Goal: Information Seeking & Learning: Compare options

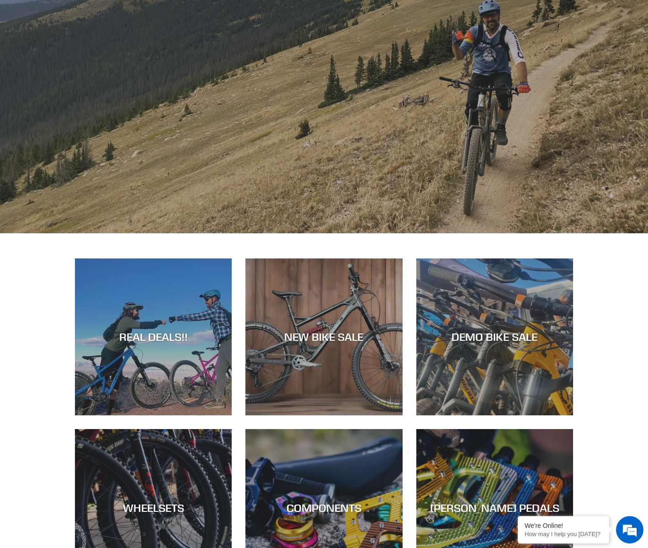
scroll to position [227, 0]
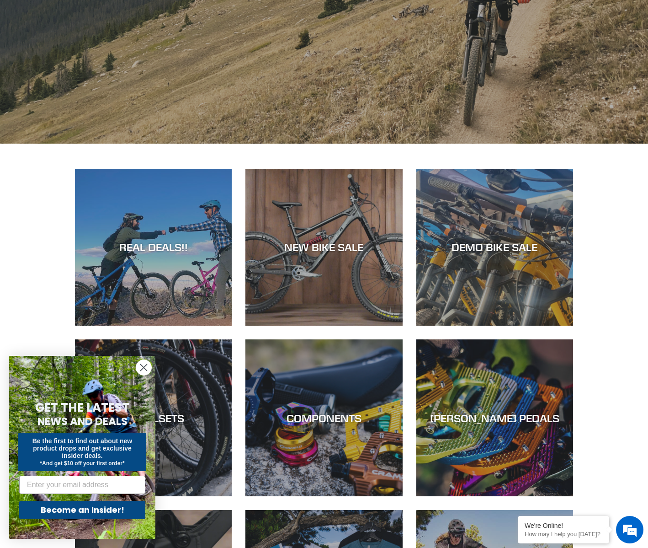
click at [144, 368] on icon "Close dialog" at bounding box center [144, 367] width 6 height 6
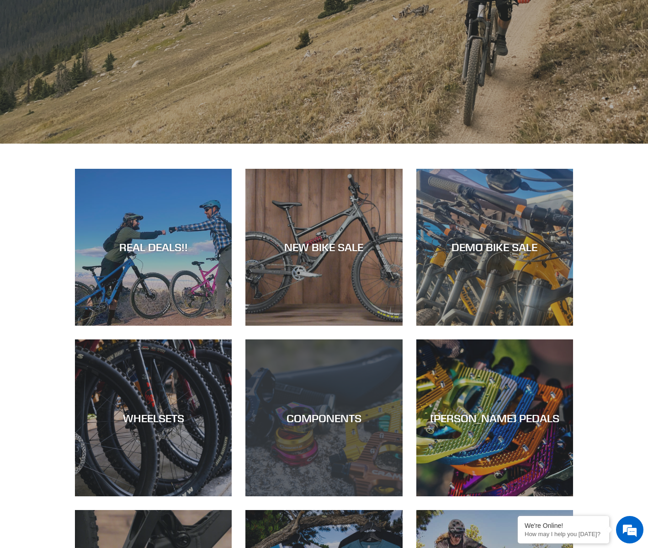
click at [337, 418] on div "COMPONENTS" at bounding box center [324, 417] width 157 height 13
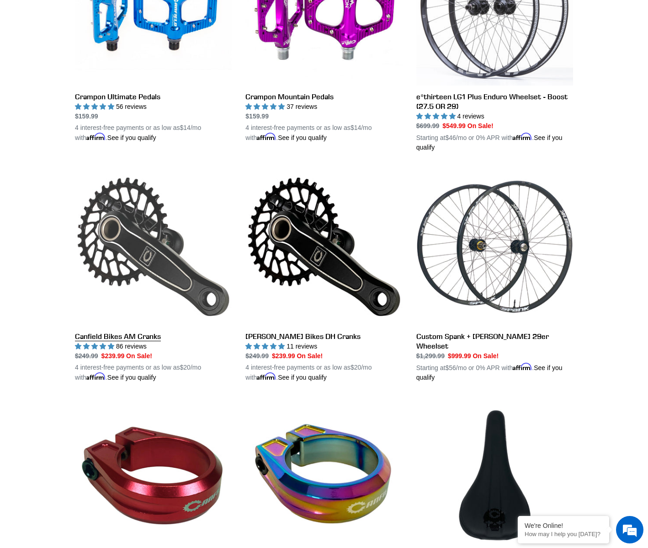
click at [128, 238] on link "Canfield Bikes AM Cranks" at bounding box center [153, 275] width 157 height 214
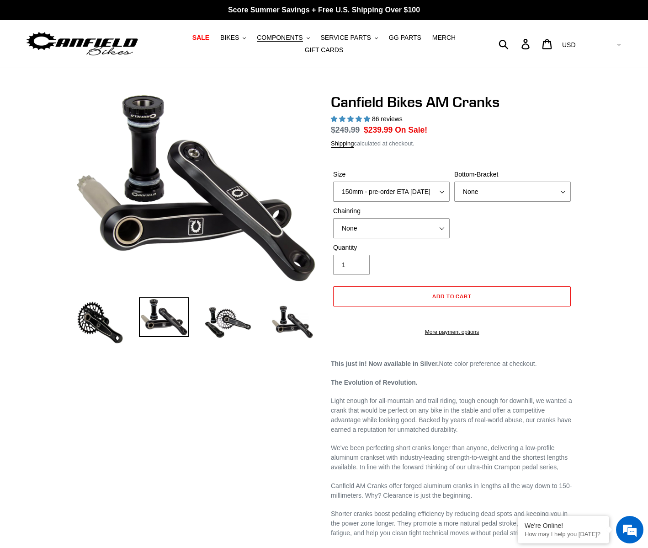
select select "highest-rating"
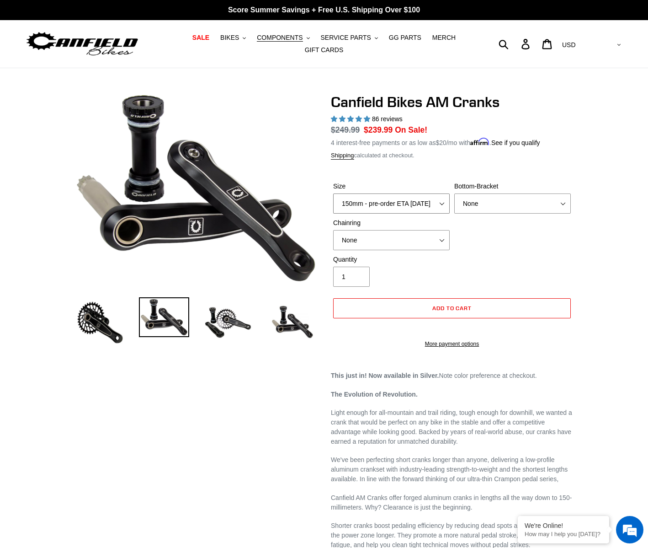
click option "150mm - pre-order ETA 9/30/25" at bounding box center [0, 0] width 0 height 0
select select "165mm - pre-order ETA 9/30/25"
click option "165mm - pre-order ETA 9/30/25" at bounding box center [0, 0] width 0 height 0
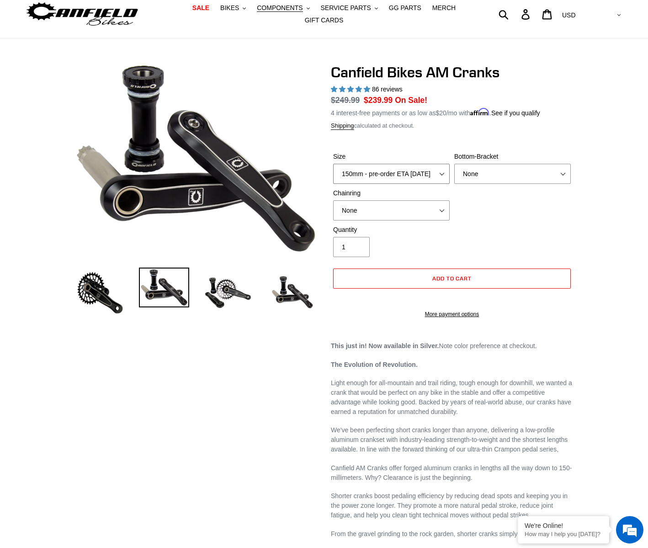
scroll to position [22, 0]
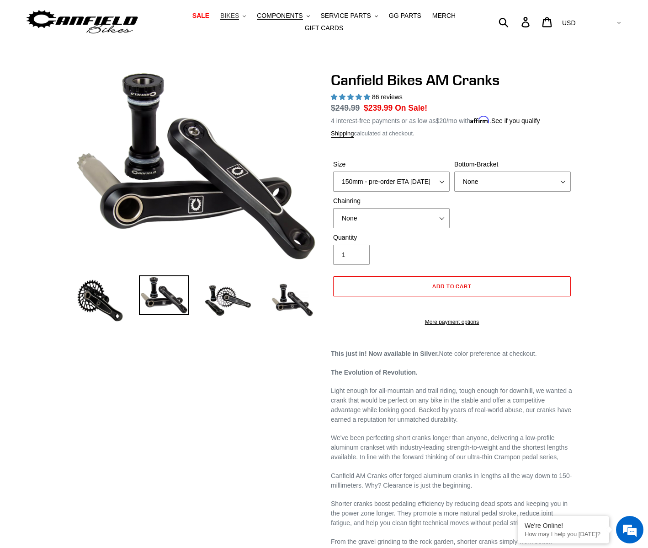
click at [239, 17] on span "BIKES" at bounding box center [229, 16] width 19 height 8
click at [207, 16] on span "SALE" at bounding box center [201, 16] width 17 height 8
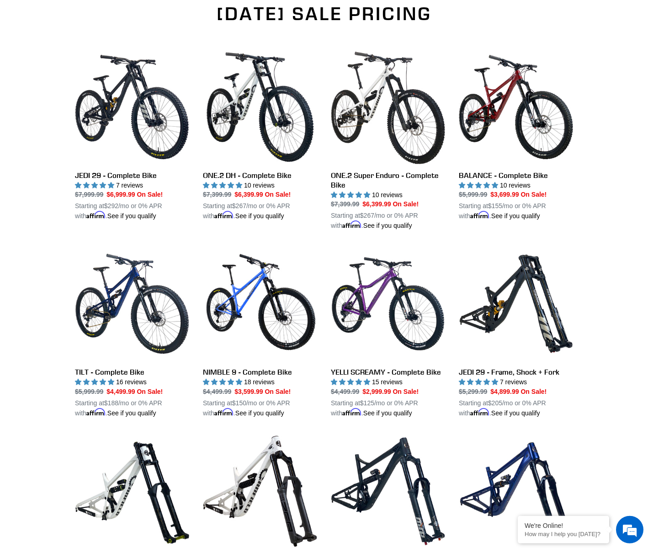
scroll to position [593, 0]
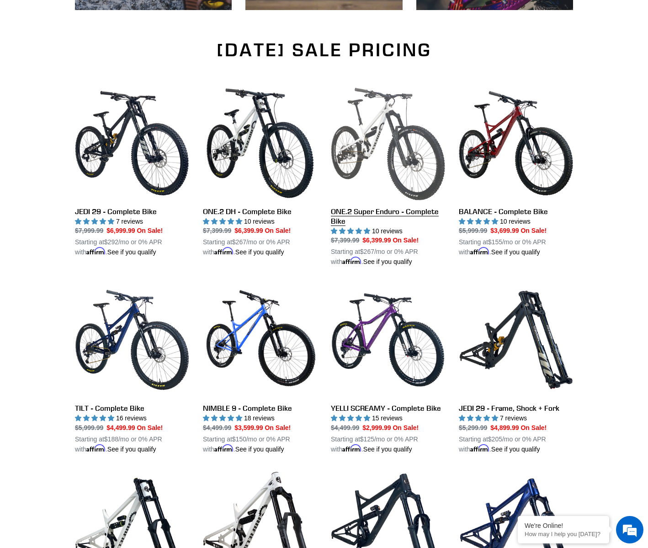
click at [375, 132] on link "ONE.2 Super Enduro - Complete Bike" at bounding box center [388, 176] width 114 height 181
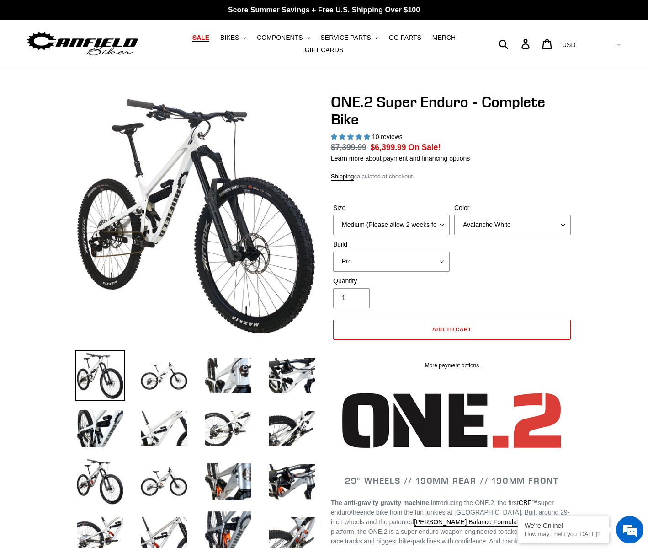
select select "highest-rating"
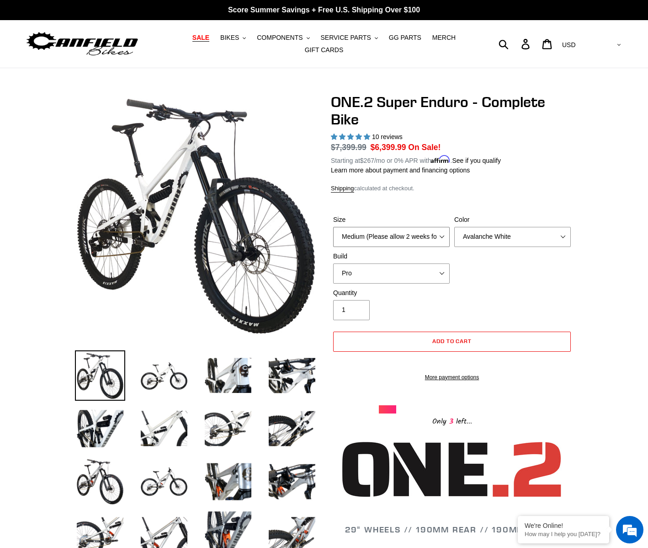
select select "Large (Sold Out)"
click option "Large (Sold Out)" at bounding box center [0, 0] width 0 height 0
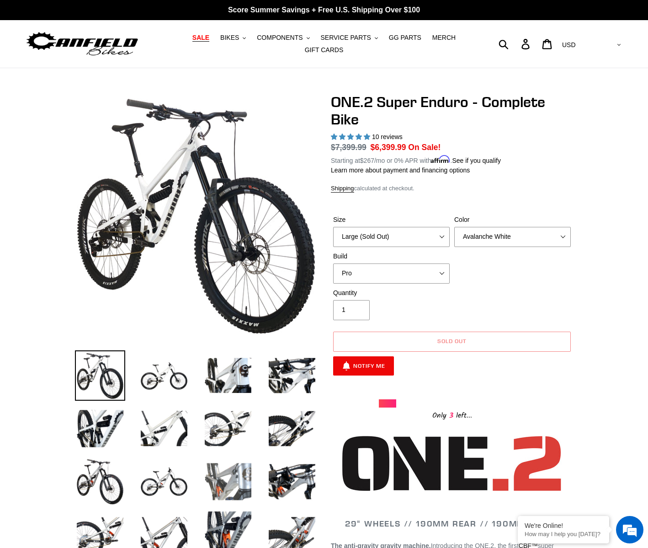
click at [232, 481] on img at bounding box center [228, 481] width 50 height 50
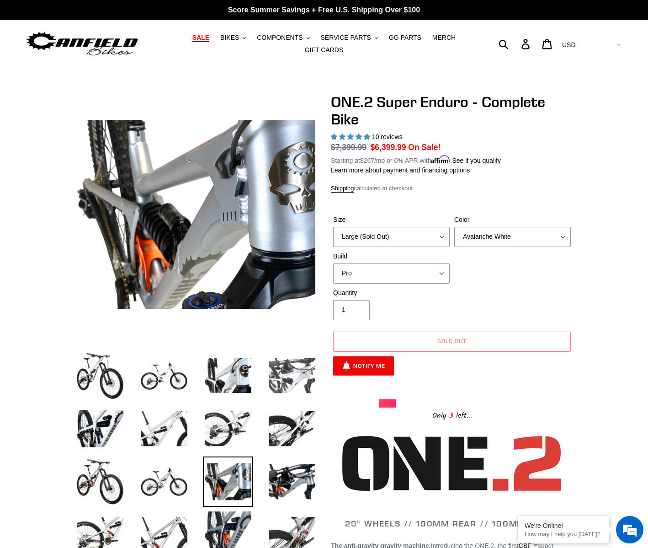
click at [286, 377] on img at bounding box center [292, 375] width 50 height 50
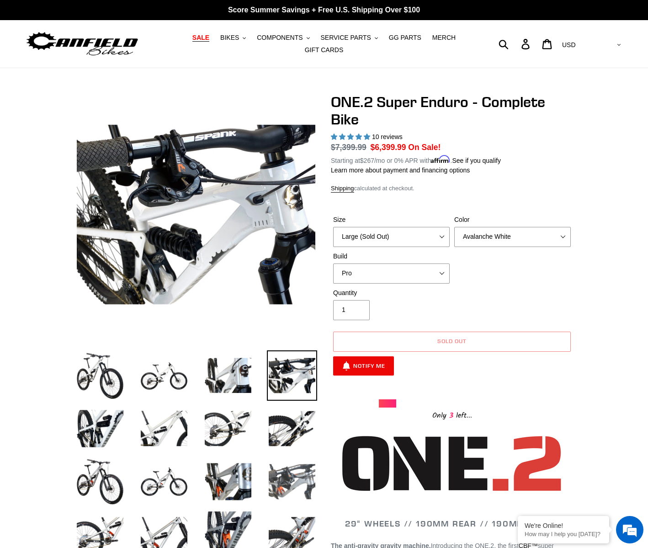
click at [279, 474] on img at bounding box center [292, 481] width 50 height 50
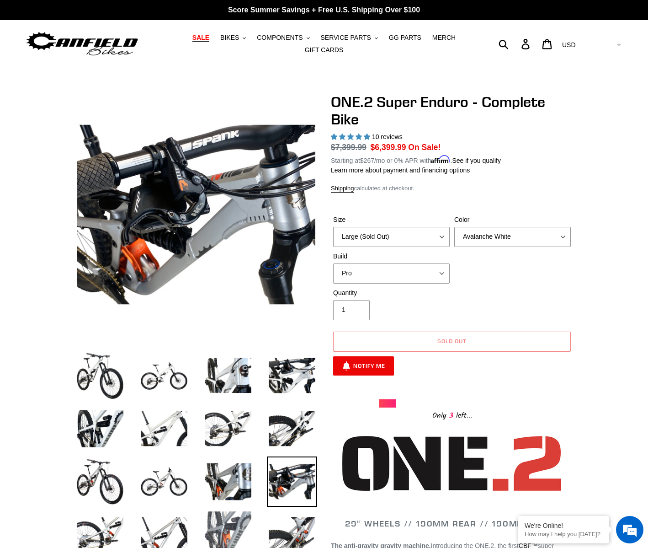
click at [227, 531] on img at bounding box center [228, 534] width 50 height 50
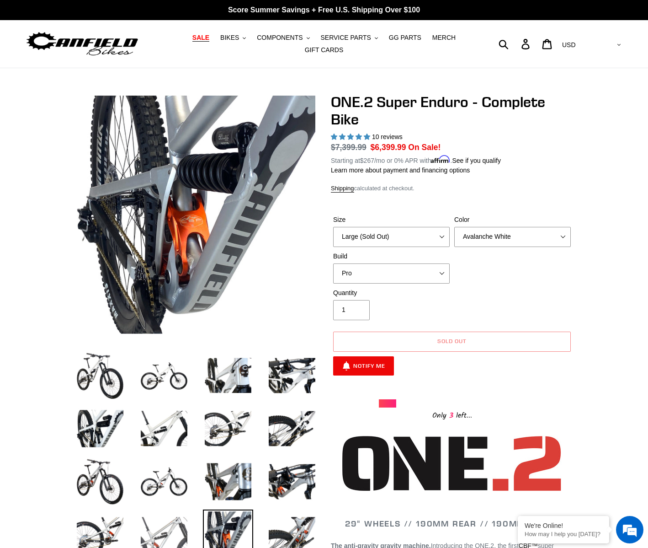
click at [163, 526] on img at bounding box center [164, 534] width 50 height 50
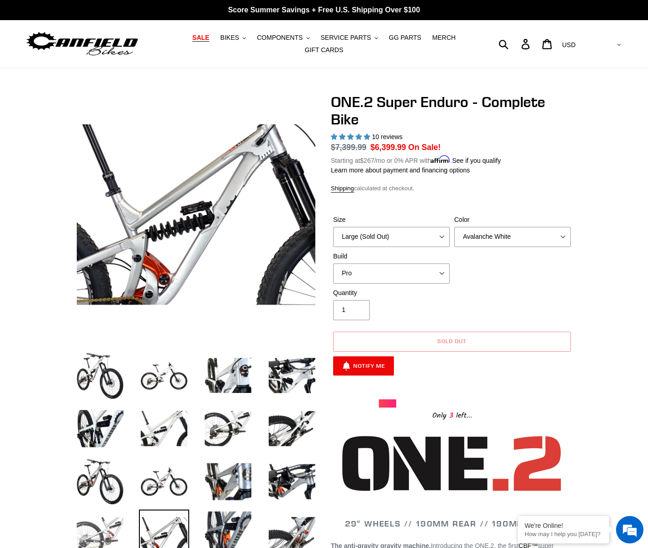
click at [107, 536] on img at bounding box center [100, 534] width 50 height 50
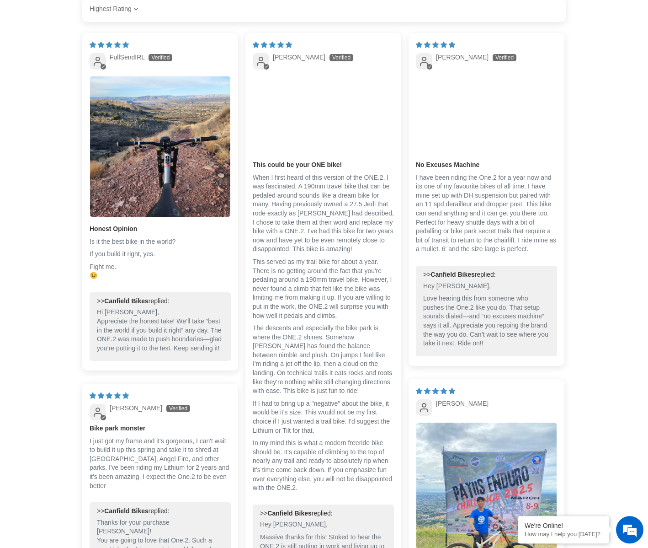
scroll to position [1866, 0]
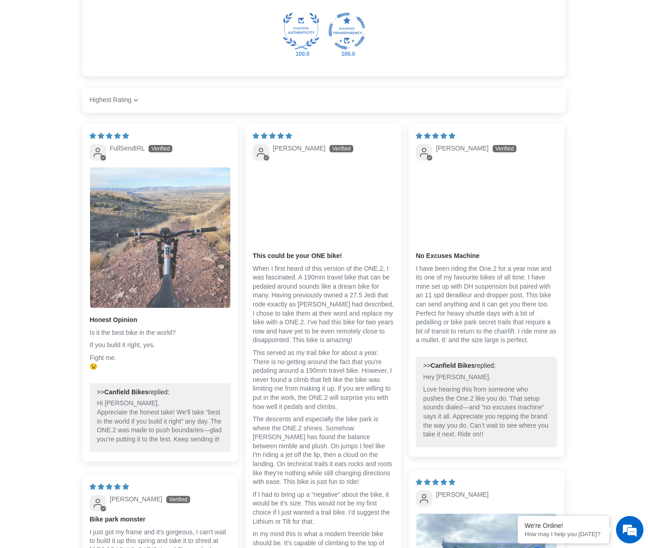
click at [172, 254] on img "Link to user picture 1" at bounding box center [160, 237] width 140 height 140
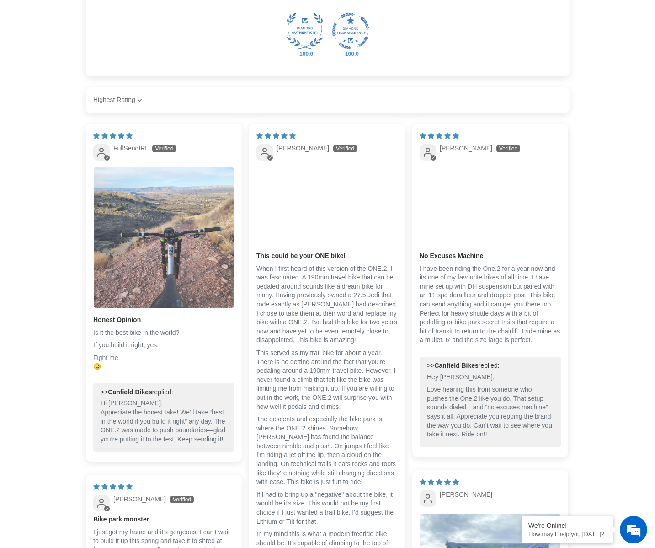
scroll to position [0, 0]
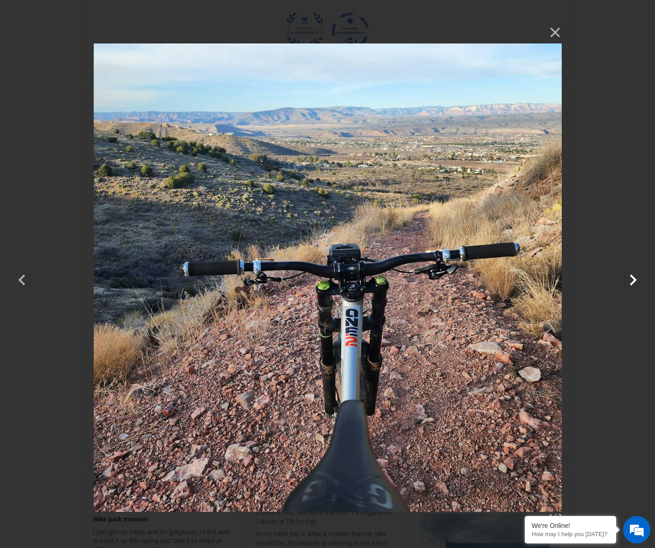
click at [635, 281] on button "button" at bounding box center [633, 274] width 22 height 22
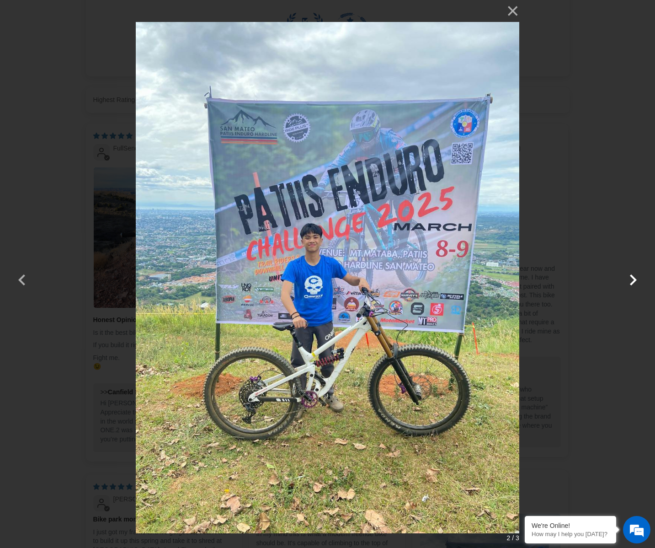
click at [635, 281] on button "button" at bounding box center [633, 274] width 22 height 22
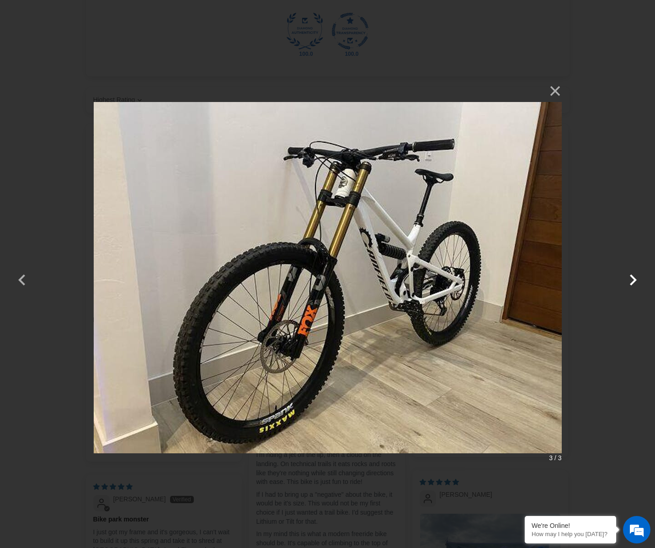
click at [635, 281] on button "button" at bounding box center [633, 274] width 22 height 22
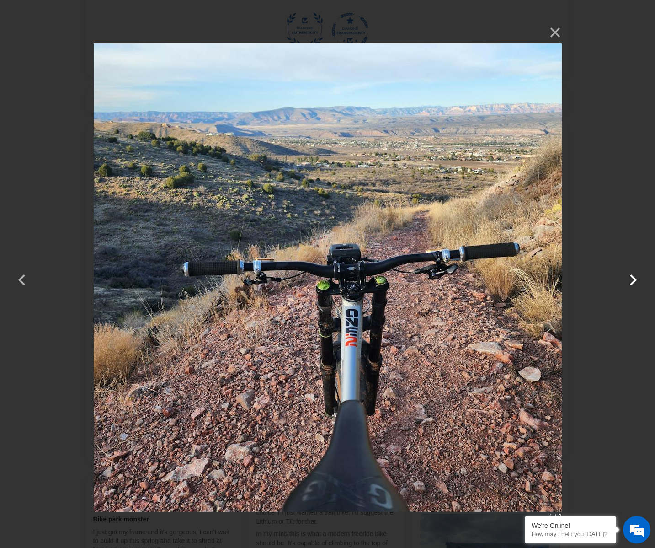
click at [635, 281] on button "button" at bounding box center [633, 274] width 22 height 22
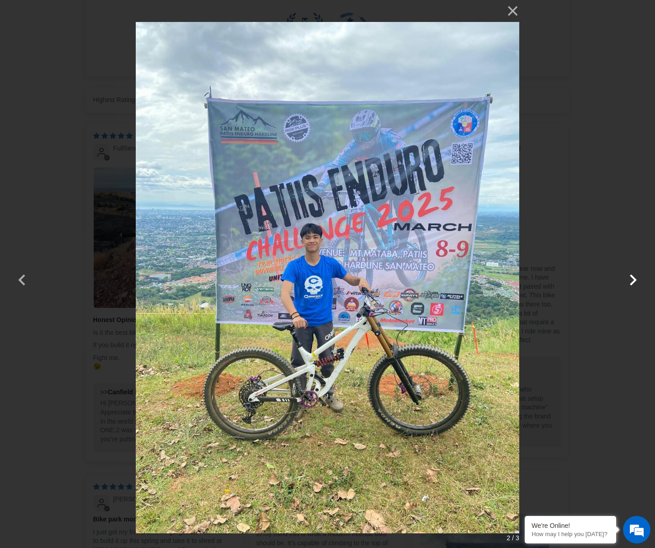
click at [635, 281] on button "button" at bounding box center [633, 274] width 22 height 22
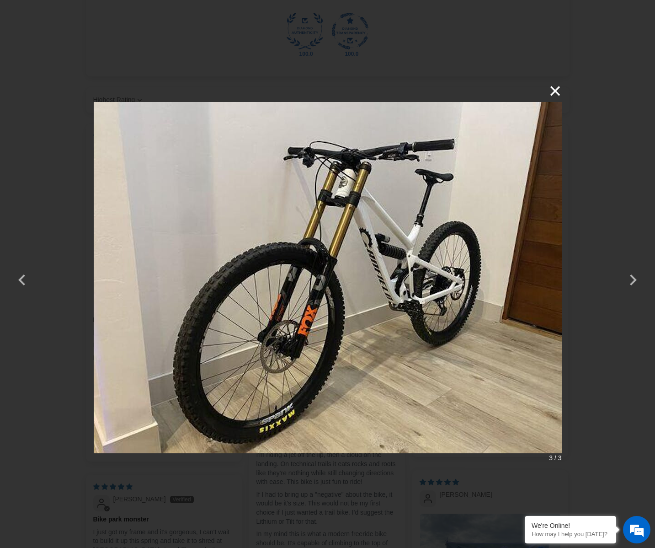
click at [558, 88] on button "×" at bounding box center [551, 91] width 22 height 22
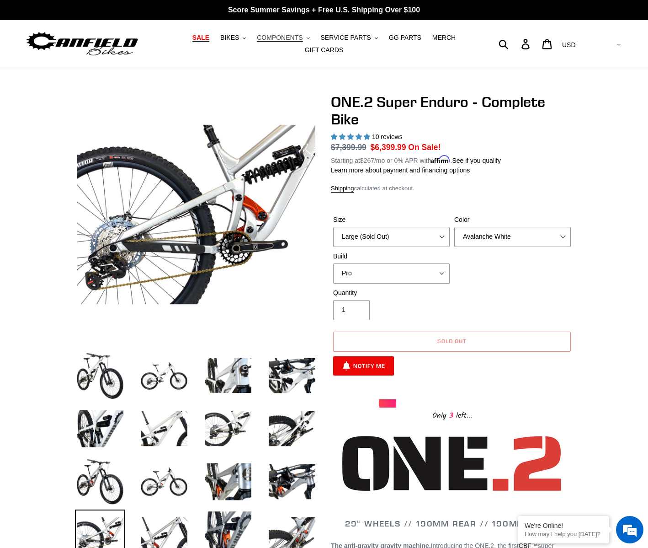
click at [295, 37] on span "COMPONENTS" at bounding box center [280, 38] width 46 height 8
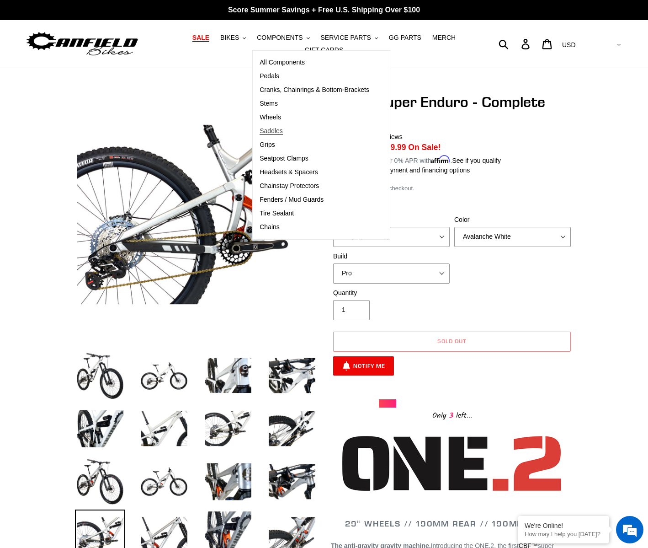
click at [273, 131] on span "Saddles" at bounding box center [271, 131] width 23 height 8
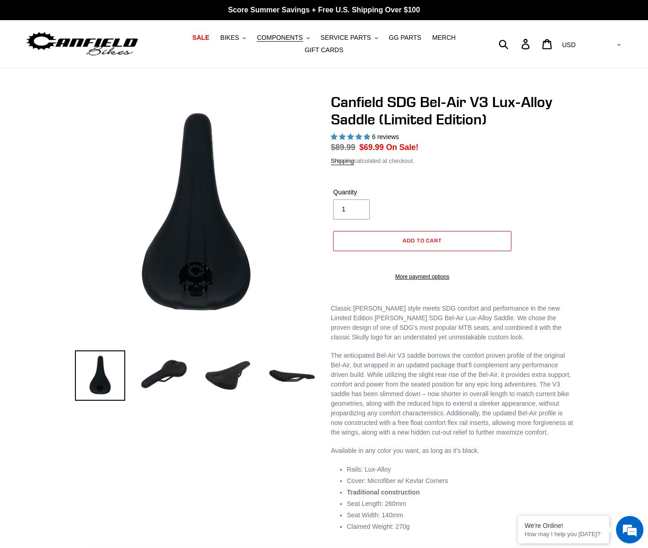
select select "highest-rating"
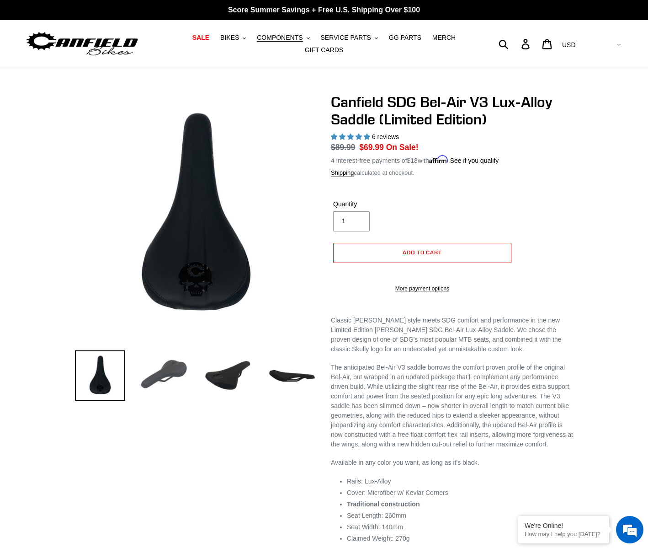
click at [166, 371] on img at bounding box center [164, 375] width 50 height 50
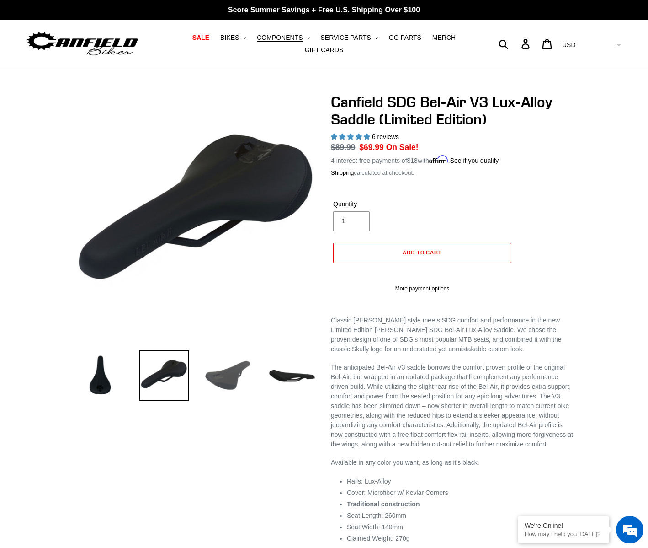
click at [215, 379] on img at bounding box center [228, 375] width 50 height 50
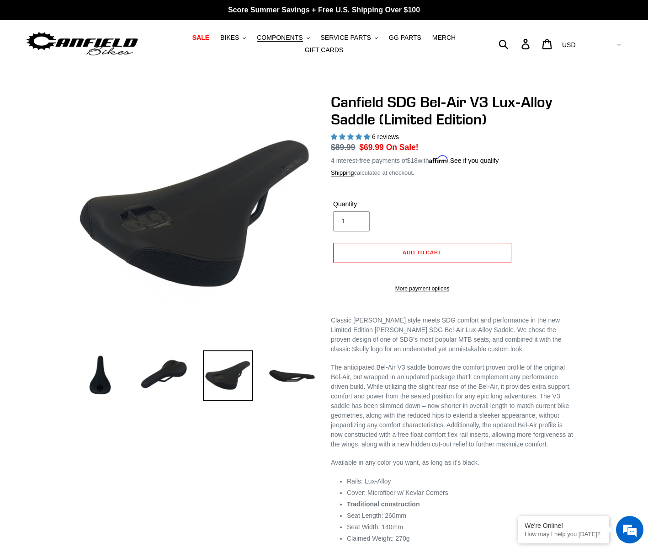
click at [259, 386] on li at bounding box center [285, 377] width 64 height 53
click at [286, 38] on span "COMPONENTS" at bounding box center [280, 38] width 46 height 8
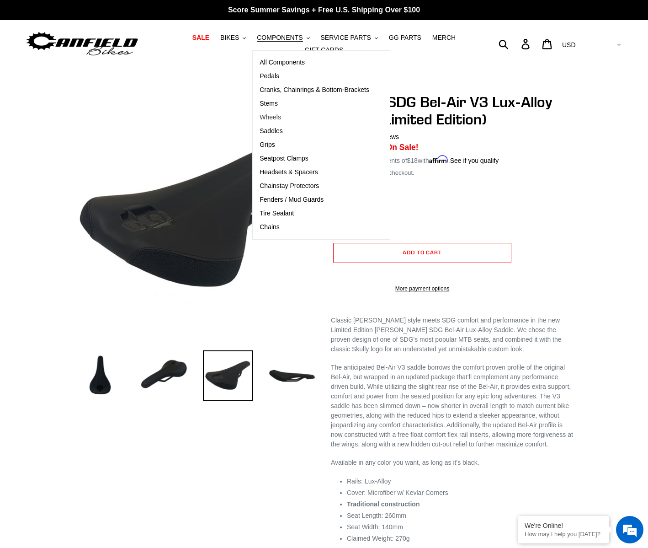
click at [272, 118] on span "Wheels" at bounding box center [270, 117] width 21 height 8
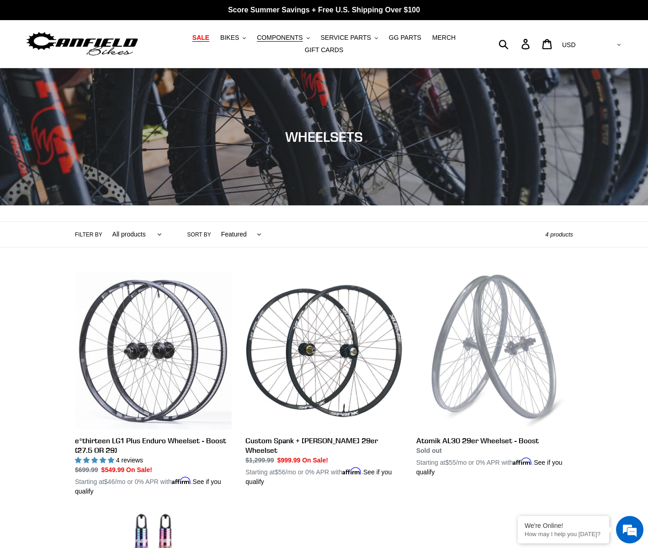
click at [206, 36] on span "SALE" at bounding box center [201, 38] width 17 height 8
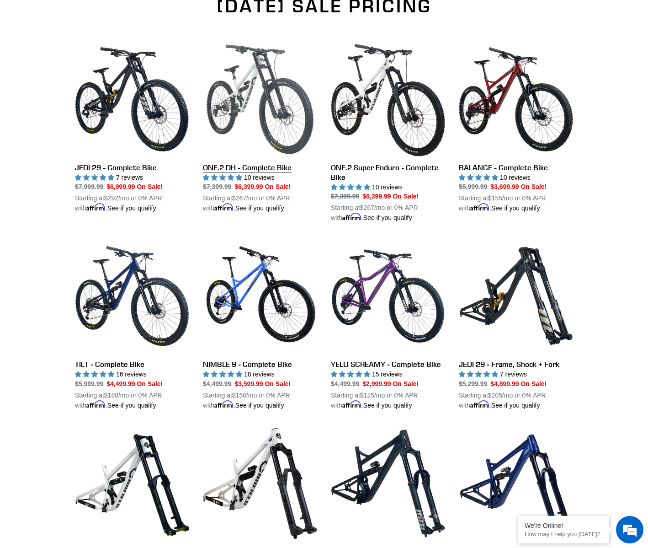
click at [241, 101] on link "ONE.2 DH - Complete Bike" at bounding box center [260, 127] width 114 height 171
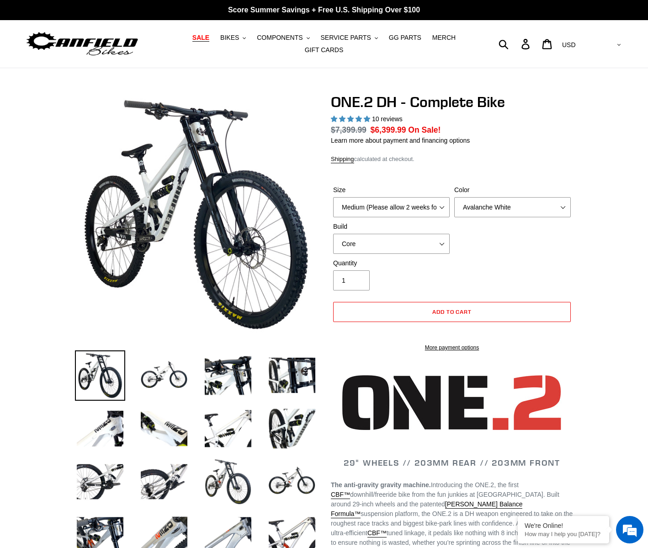
select select "highest-rating"
click at [230, 36] on span "BIKES" at bounding box center [229, 38] width 19 height 8
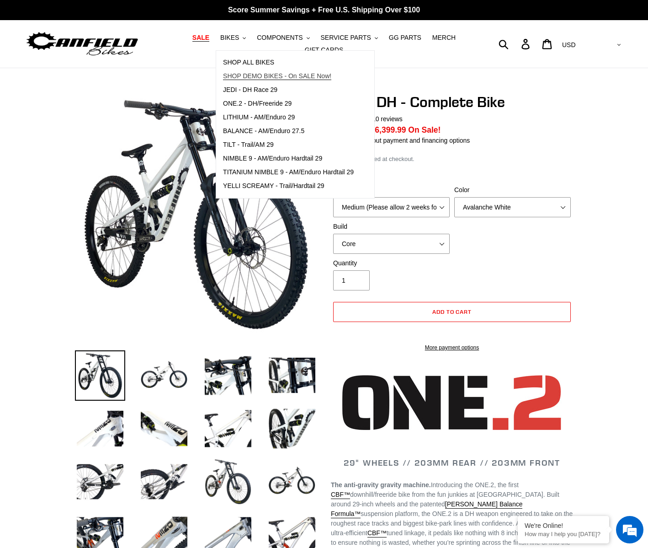
click at [264, 75] on span "SHOP DEMO BIKES - On SALE Now!" at bounding box center [277, 76] width 108 height 8
